Goal: Obtain resource: Download file/media

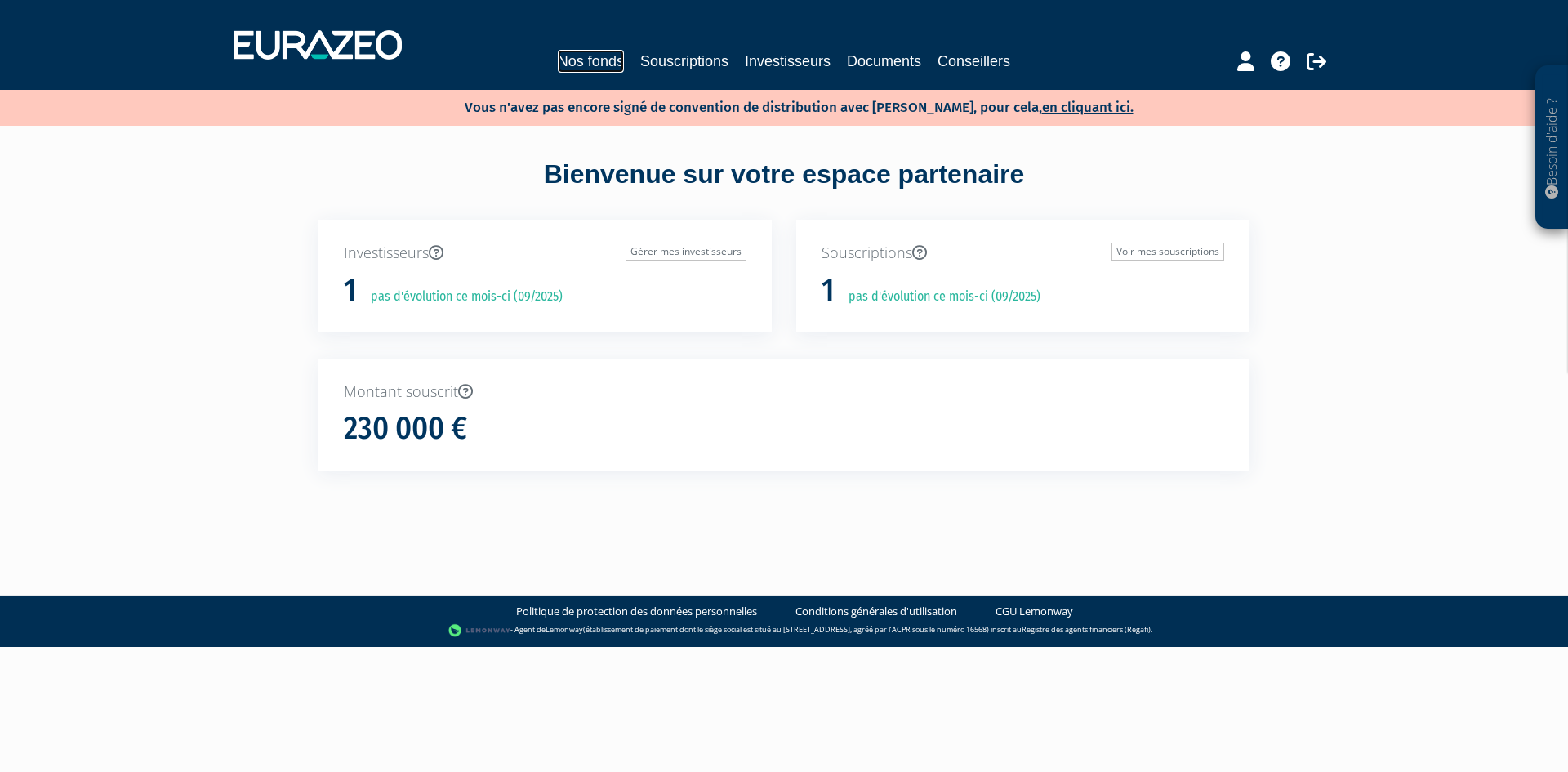
click at [597, 59] on link "Nos fonds" at bounding box center [591, 61] width 66 height 23
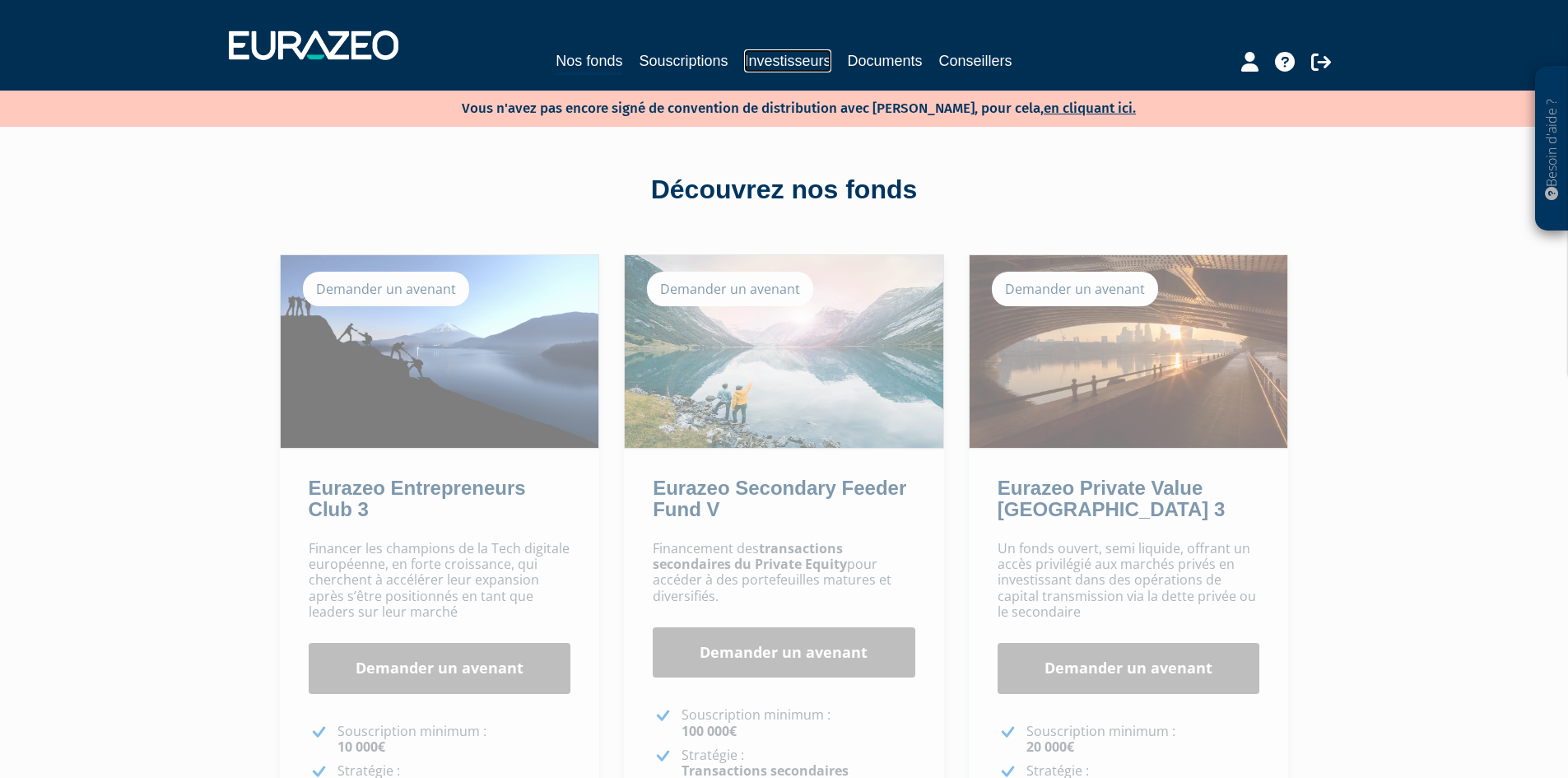
click at [783, 63] on link "Investisseurs" at bounding box center [787, 61] width 86 height 23
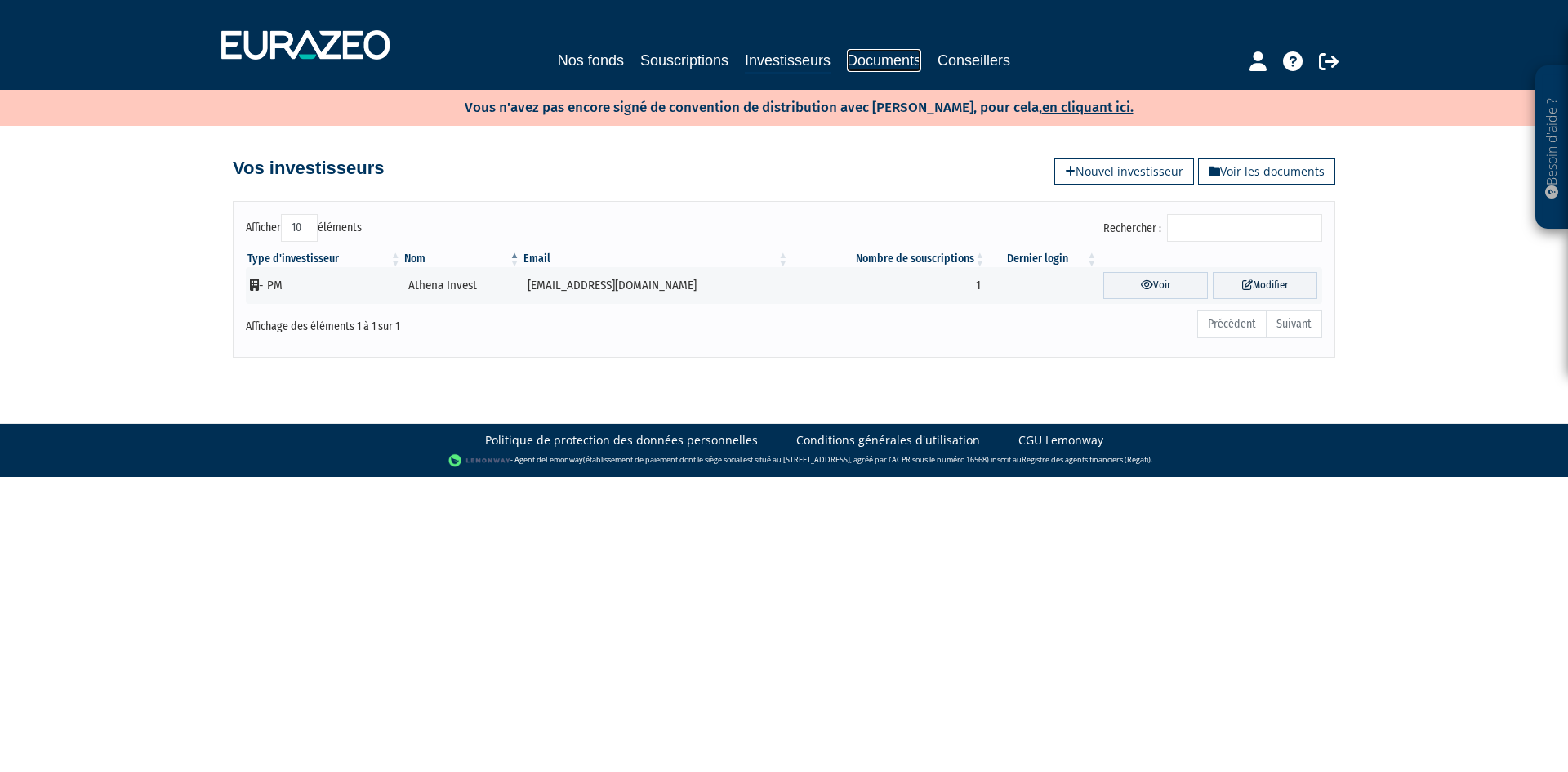
click at [873, 63] on link "Documents" at bounding box center [884, 60] width 74 height 23
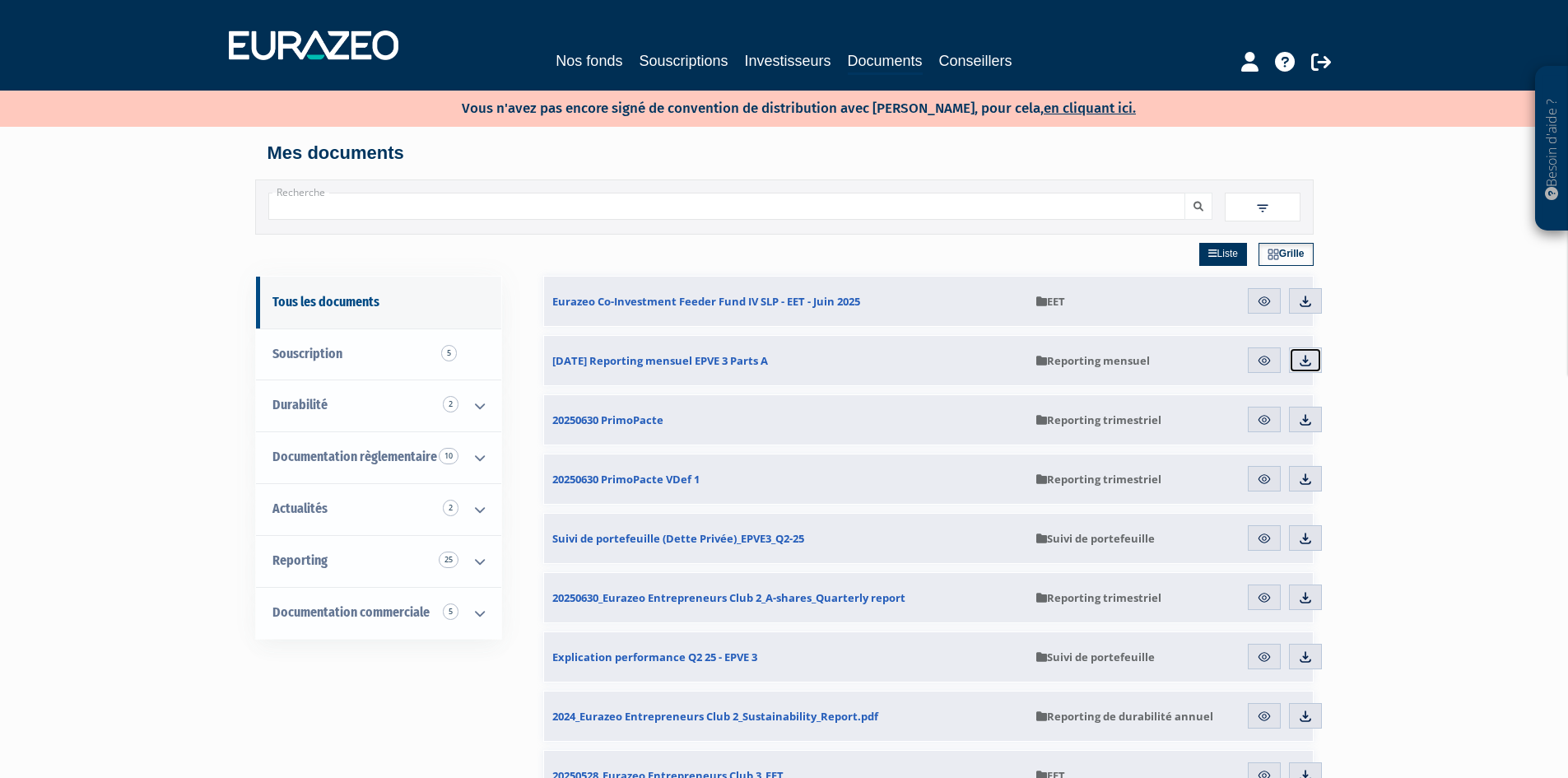
click at [1300, 360] on img at bounding box center [1305, 360] width 14 height 14
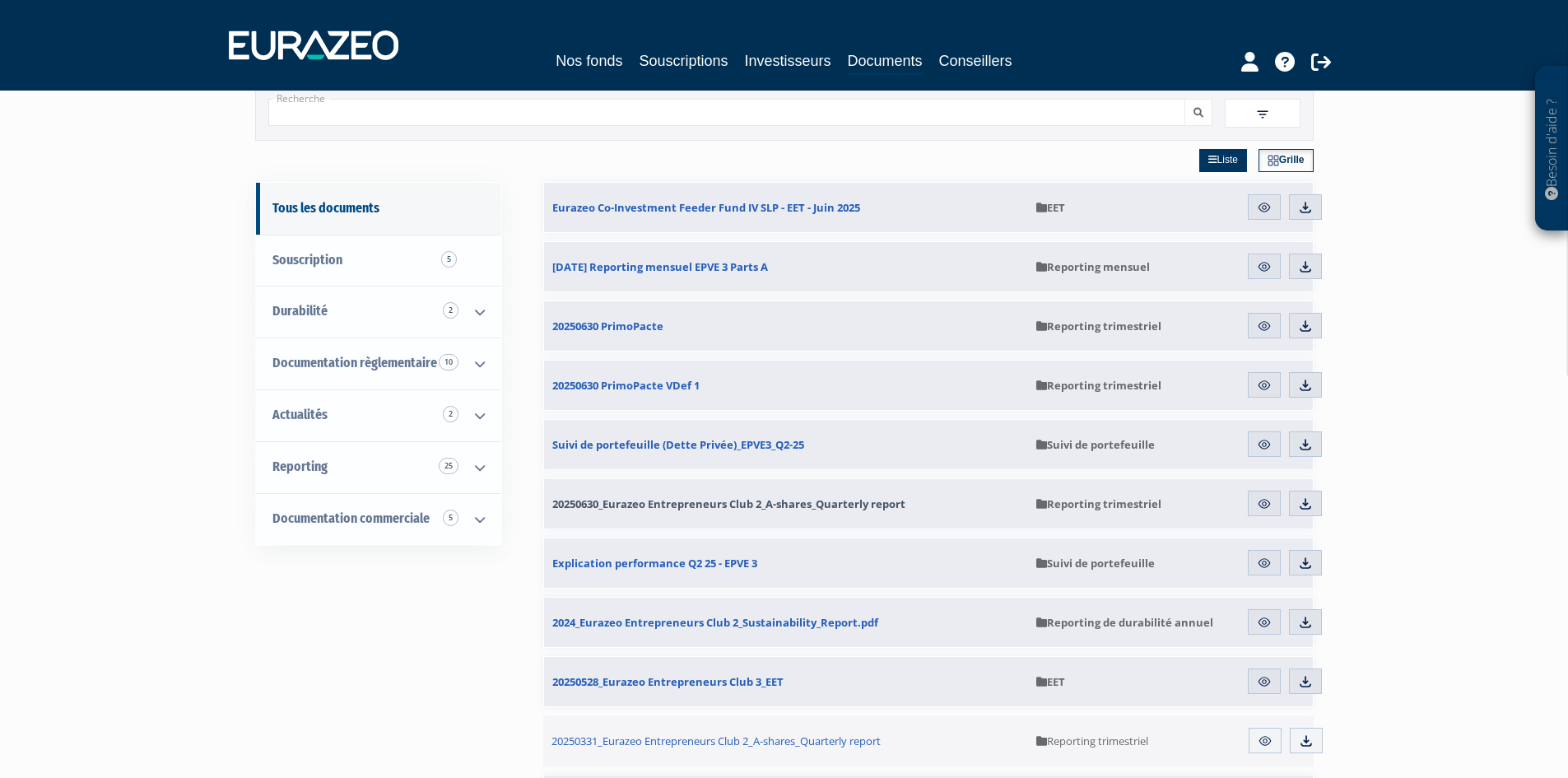
scroll to position [247, 0]
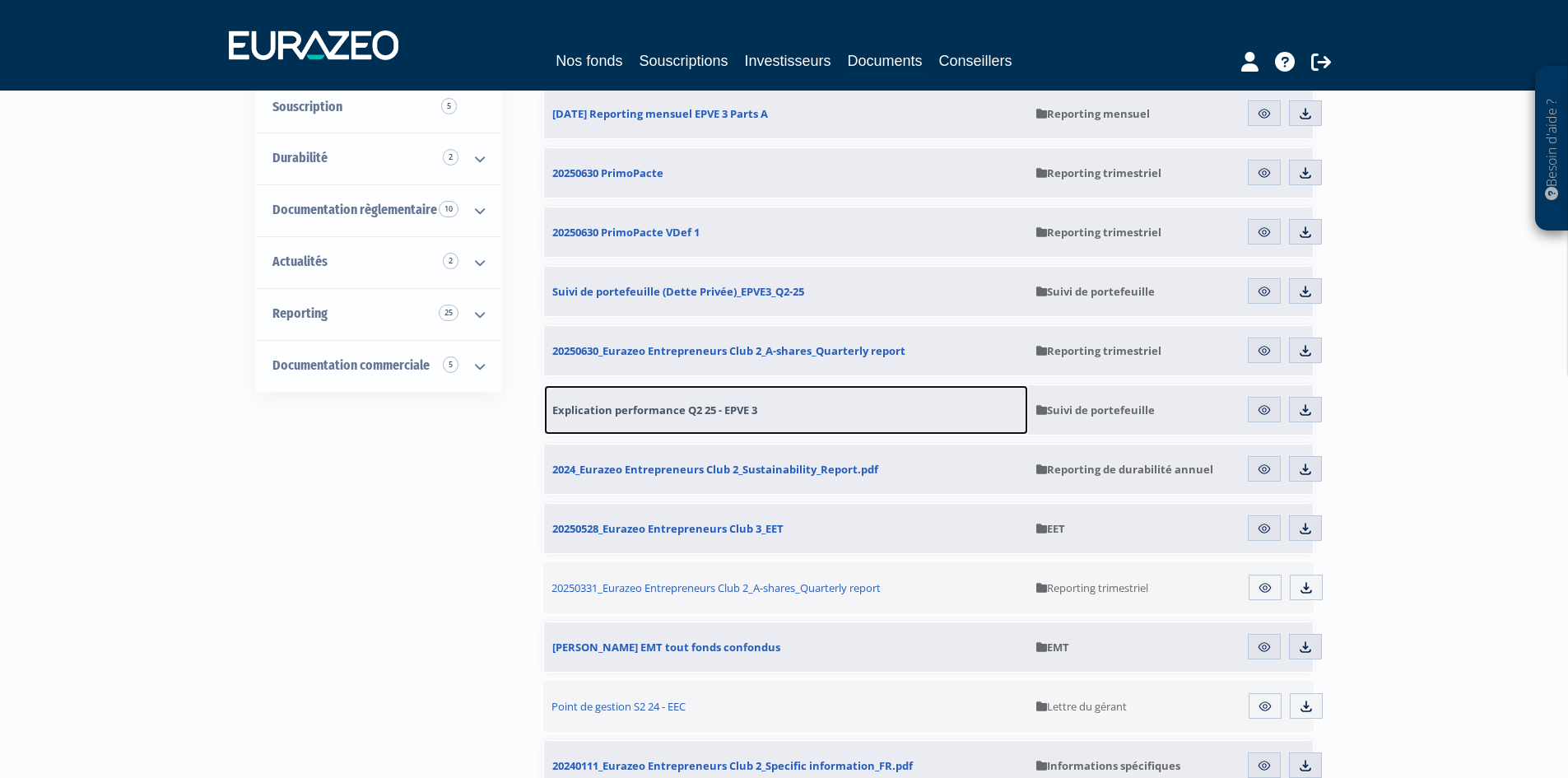
click at [739, 412] on span "Explication performance Q2 25 - EPVE 3" at bounding box center [654, 409] width 205 height 14
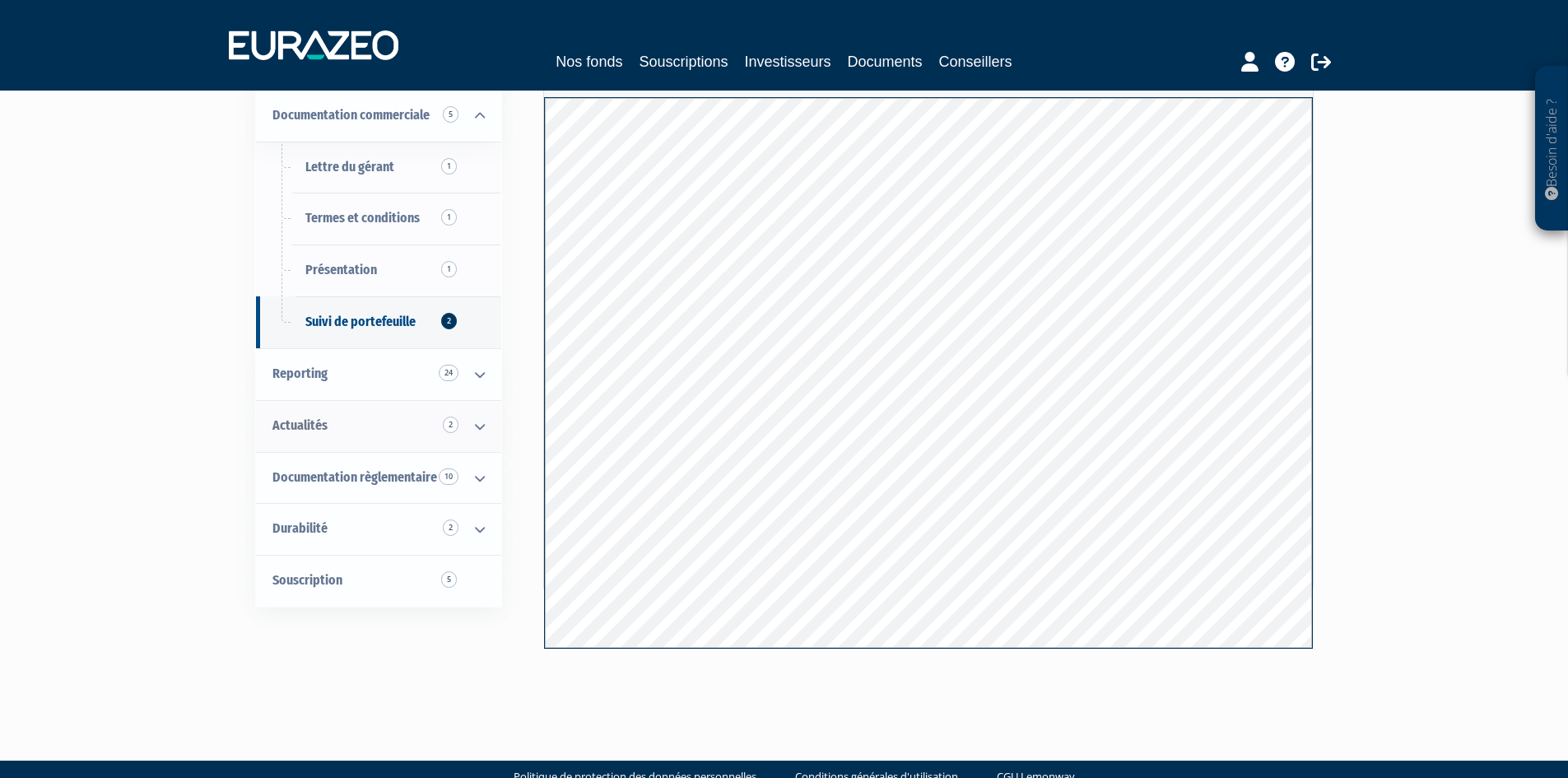
scroll to position [180, 0]
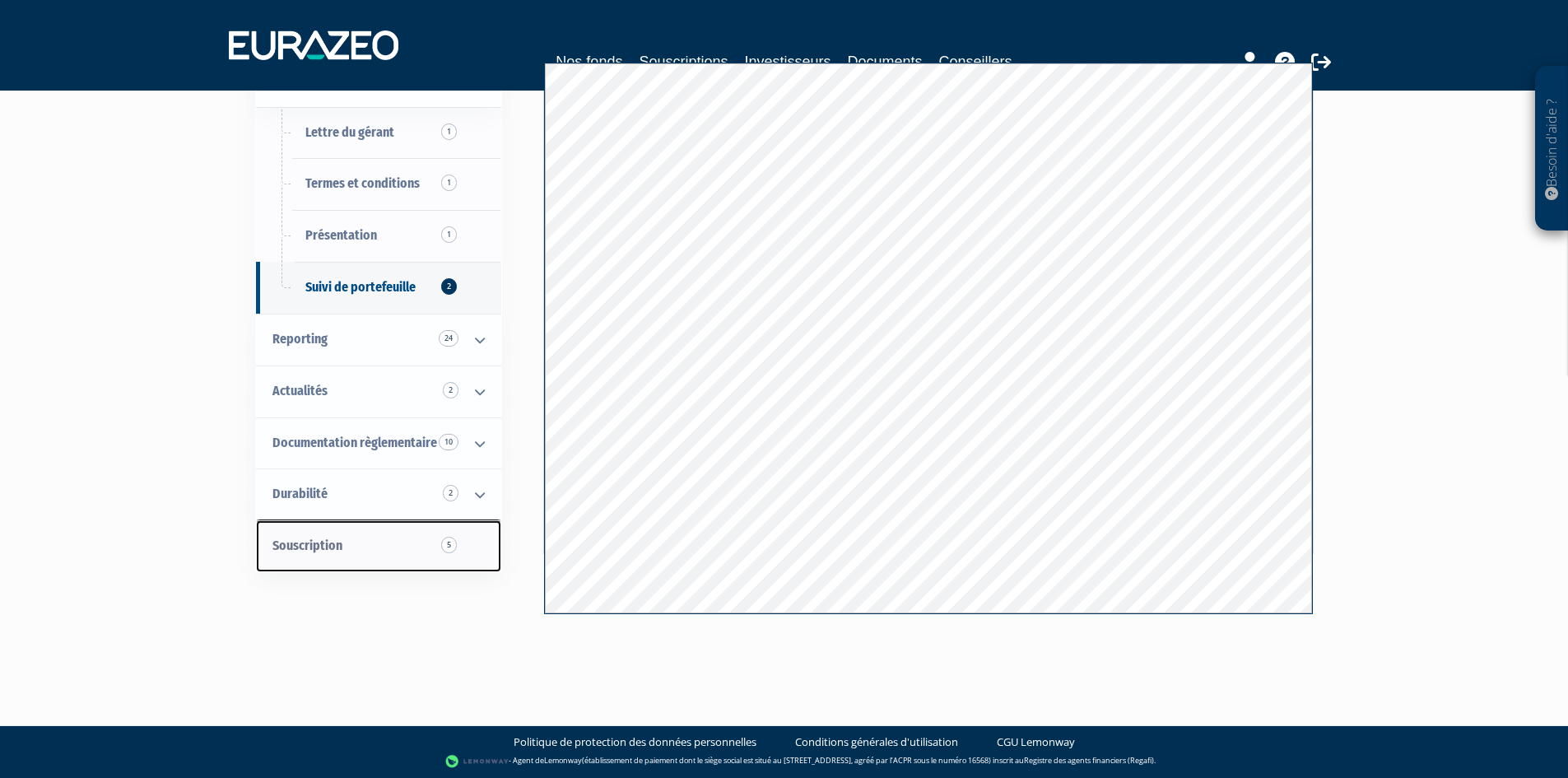
click at [371, 539] on link "Souscription 5" at bounding box center [378, 545] width 245 height 52
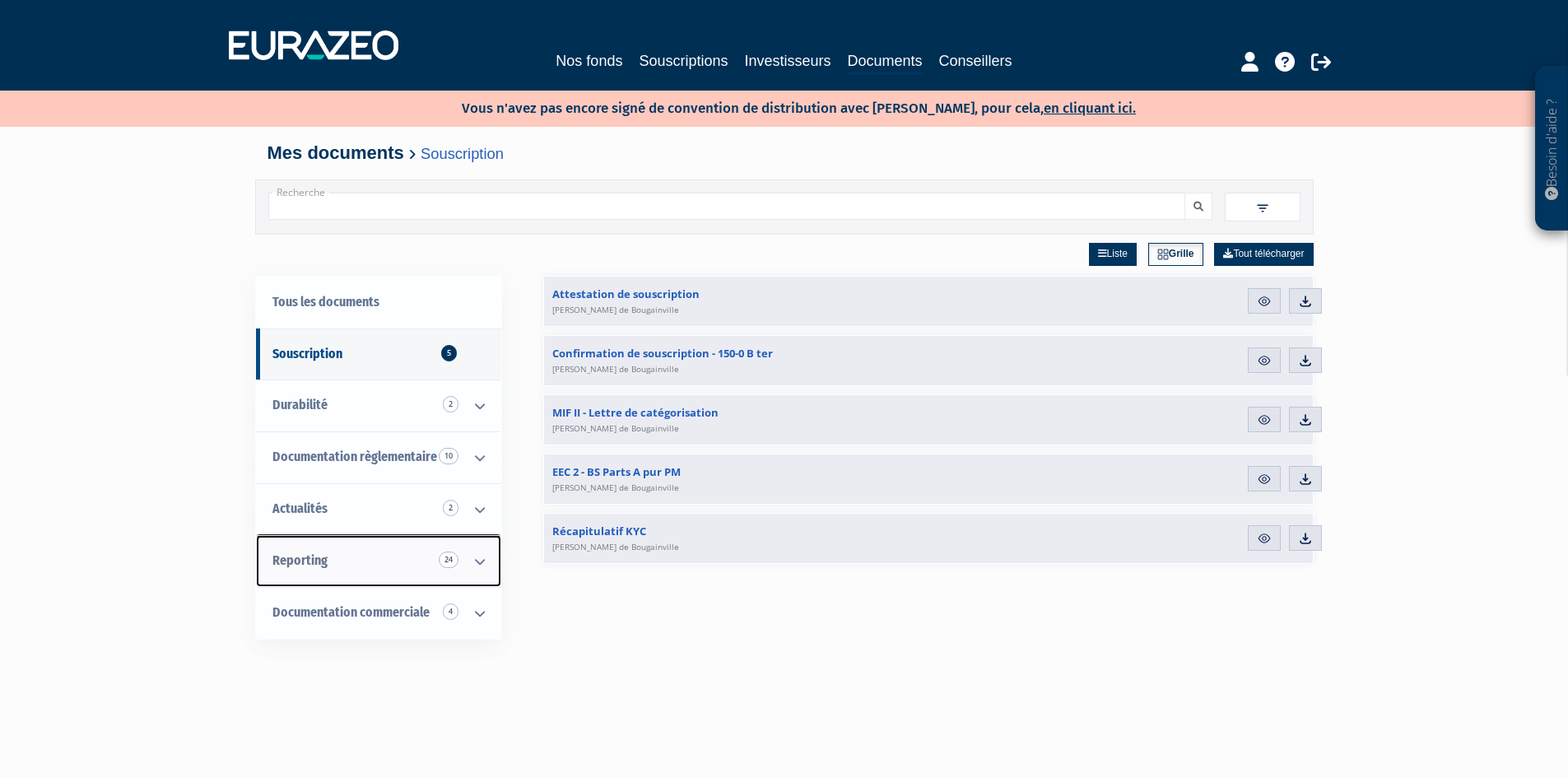
click at [364, 551] on link "Reporting 24" at bounding box center [378, 561] width 245 height 52
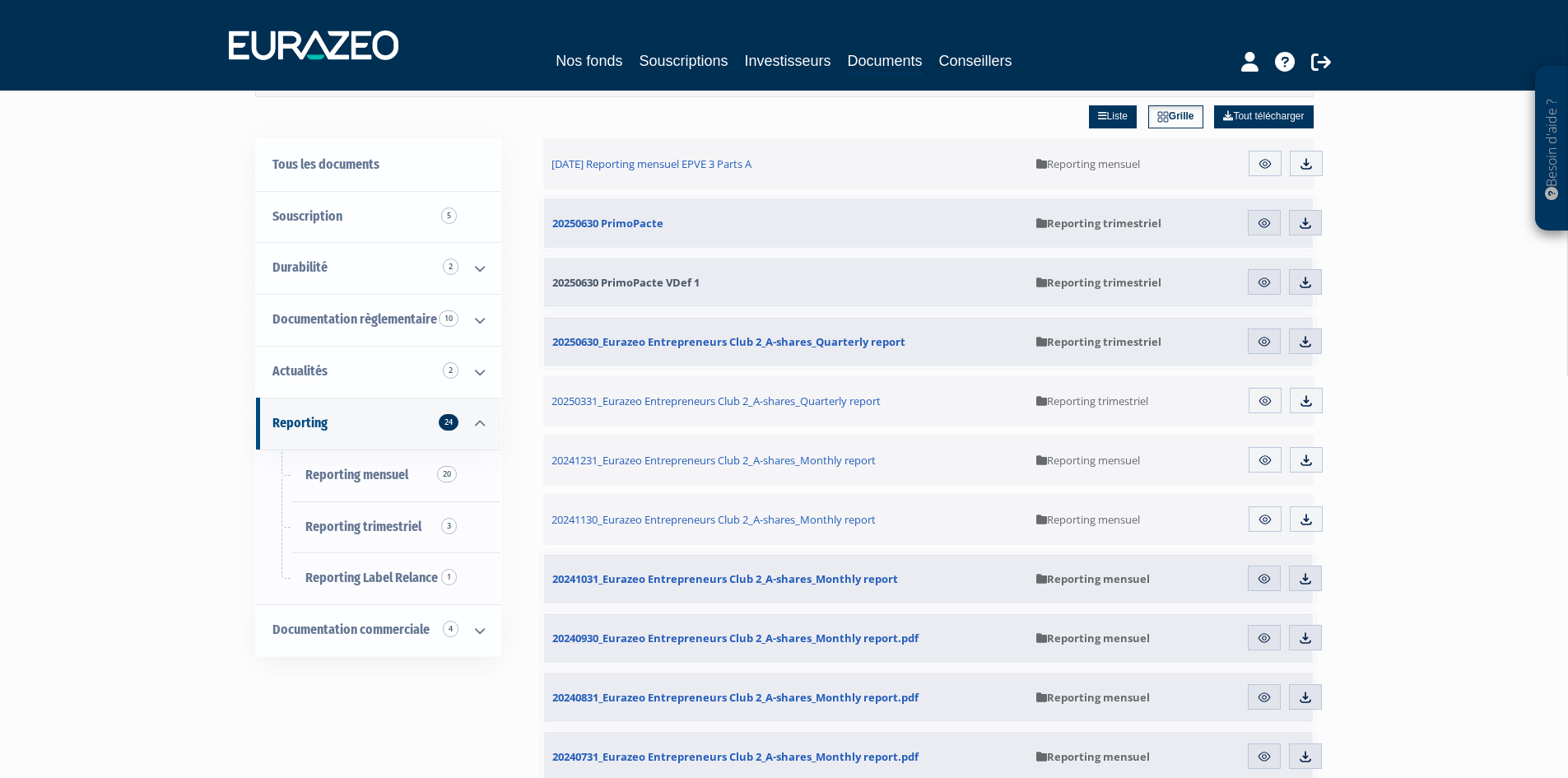
scroll to position [164, 0]
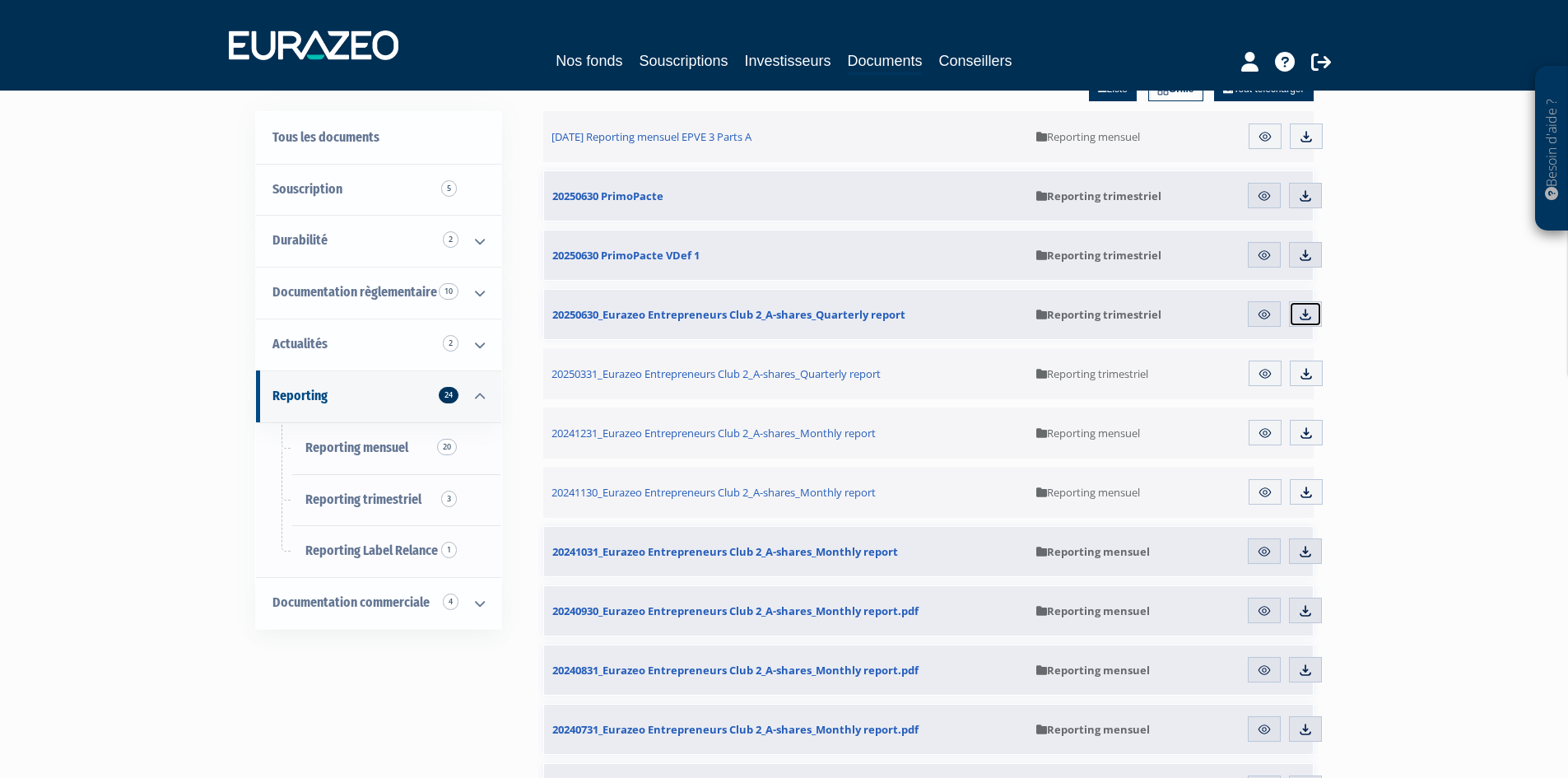
click at [1306, 314] on img at bounding box center [1305, 314] width 14 height 14
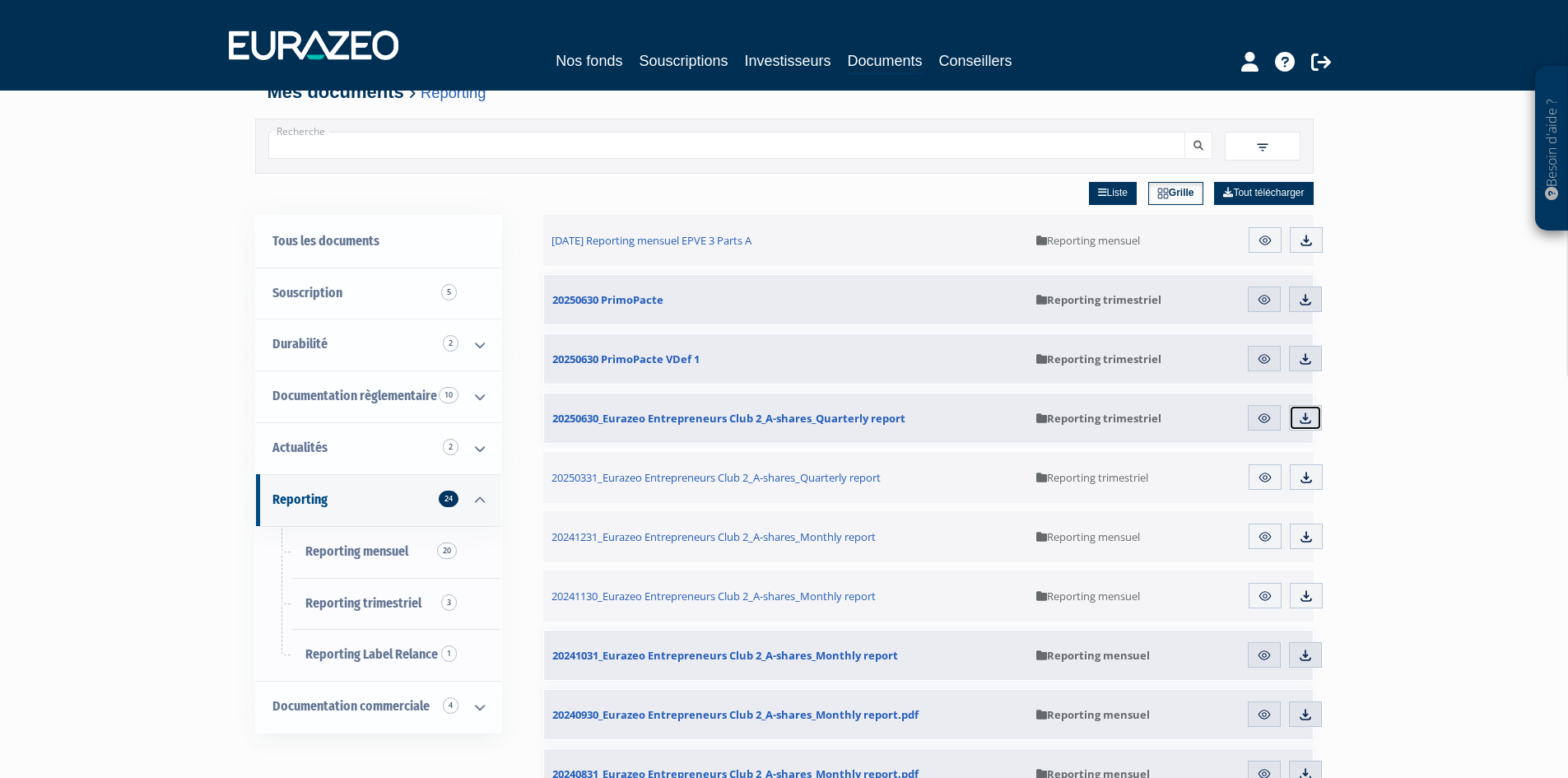
scroll to position [0, 0]
